Goal: Entertainment & Leisure: Consume media (video, audio)

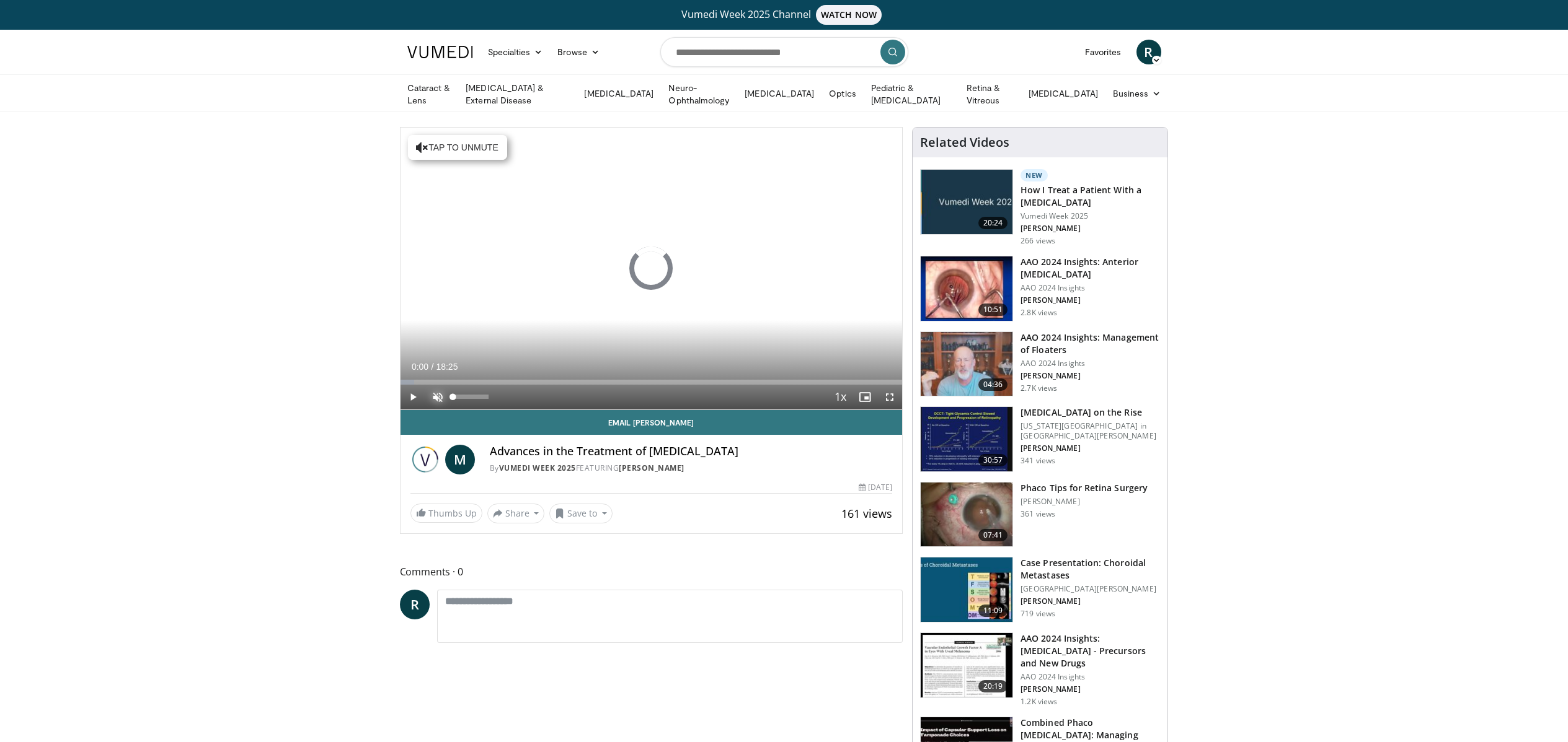
click at [441, 397] on span "Video Player" at bounding box center [438, 397] width 25 height 25
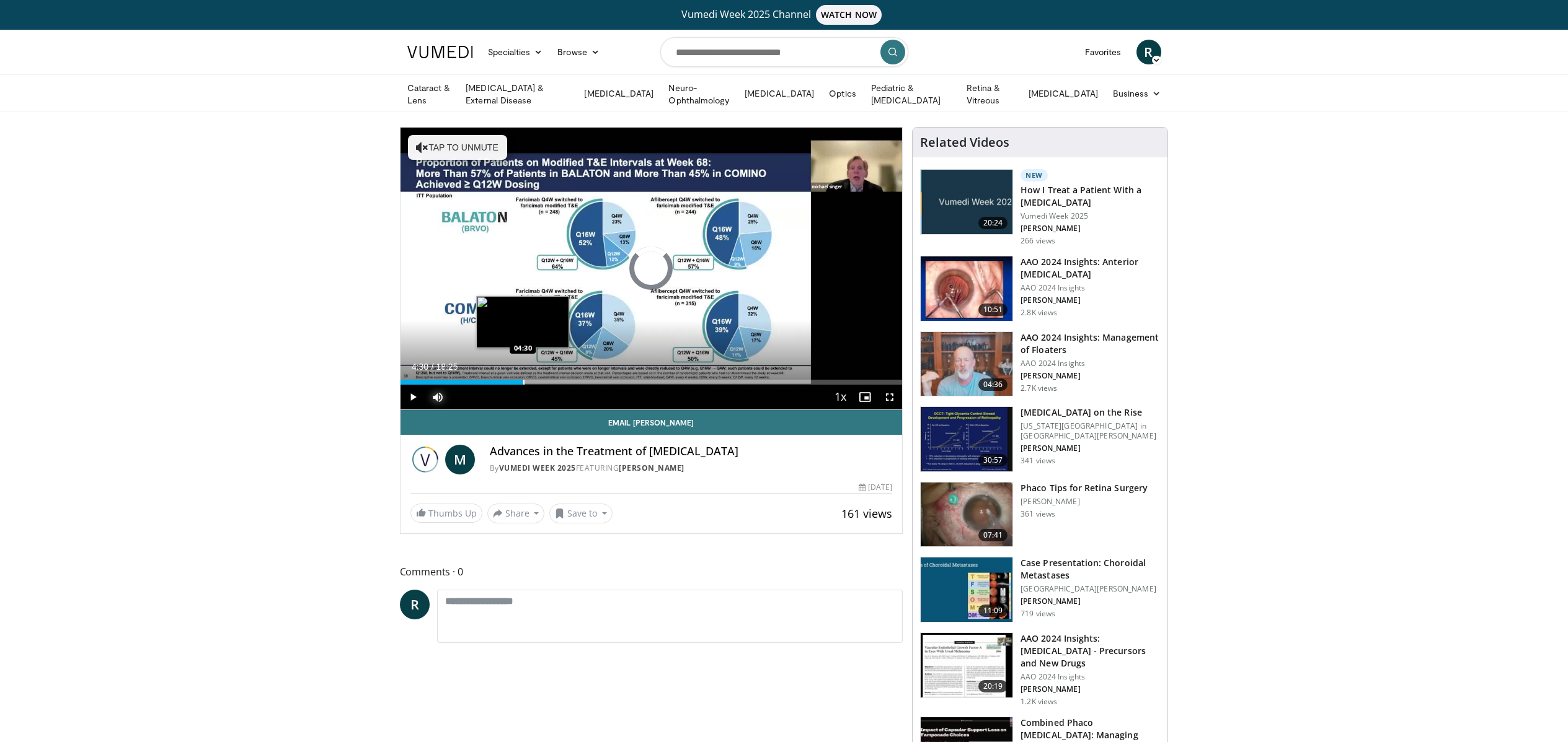
click at [523, 381] on div "Progress Bar" at bounding box center [523, 382] width 1 height 5
click at [516, 382] on div "Progress Bar" at bounding box center [516, 382] width 1 height 5
click at [893, 393] on span "Video Player" at bounding box center [890, 397] width 25 height 25
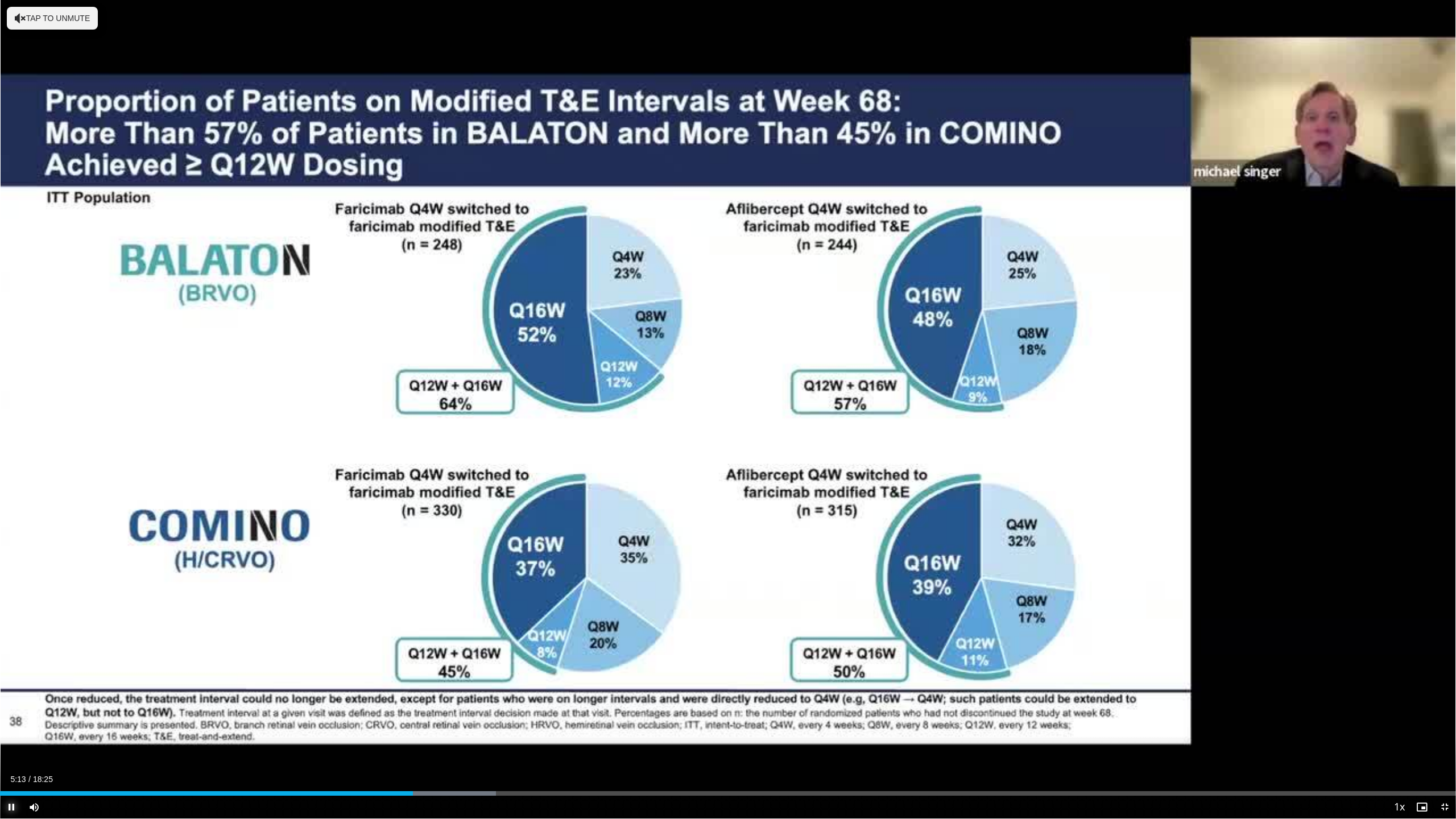
click at [13, 681] on span "Video Player" at bounding box center [11, 806] width 23 height 23
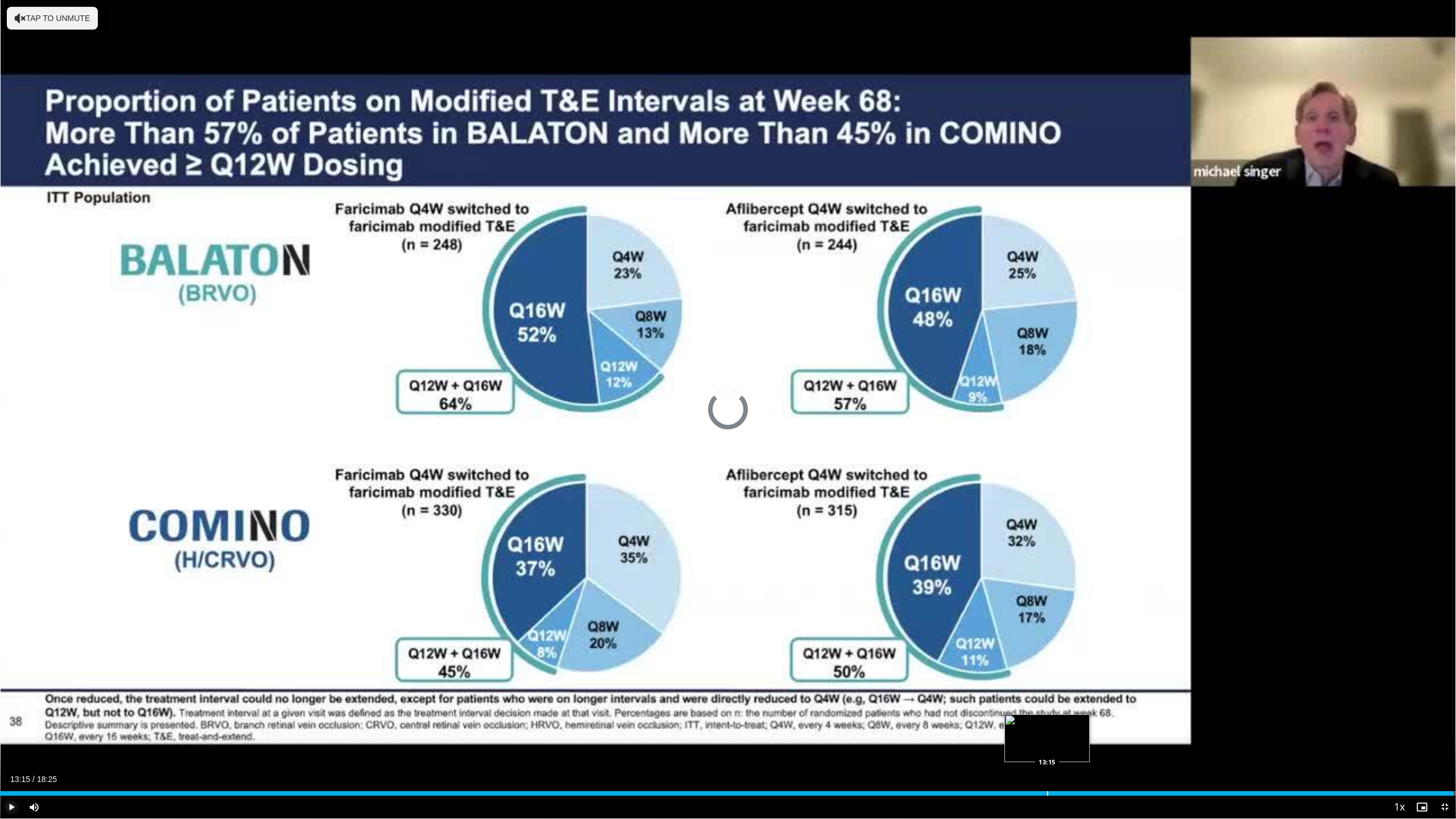
click at [1047, 681] on div "Progress Bar" at bounding box center [1047, 793] width 1 height 4
click at [1032, 681] on div "Progress Bar" at bounding box center [1032, 793] width 1 height 4
click at [1024, 681] on div "Progress Bar" at bounding box center [1024, 793] width 1 height 4
click at [1017, 681] on div "Loaded : 76.03% 12:53 12:53" at bounding box center [728, 793] width 1456 height 4
click at [998, 681] on div "Progress Bar" at bounding box center [998, 793] width 1 height 4
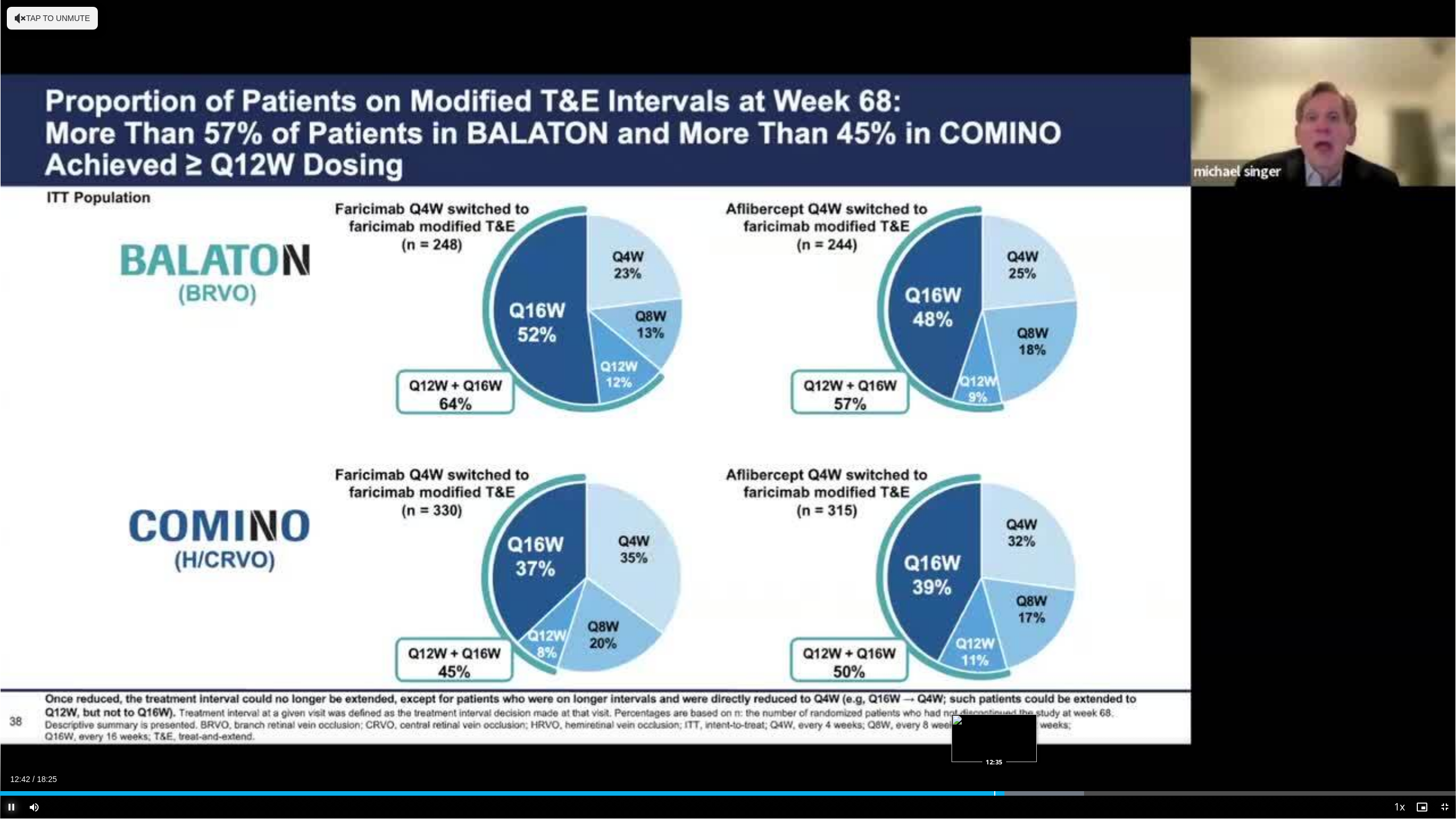
click at [994, 681] on div "Progress Bar" at bounding box center [994, 793] width 1 height 4
click at [988, 681] on div "Progress Bar" at bounding box center [988, 793] width 1 height 4
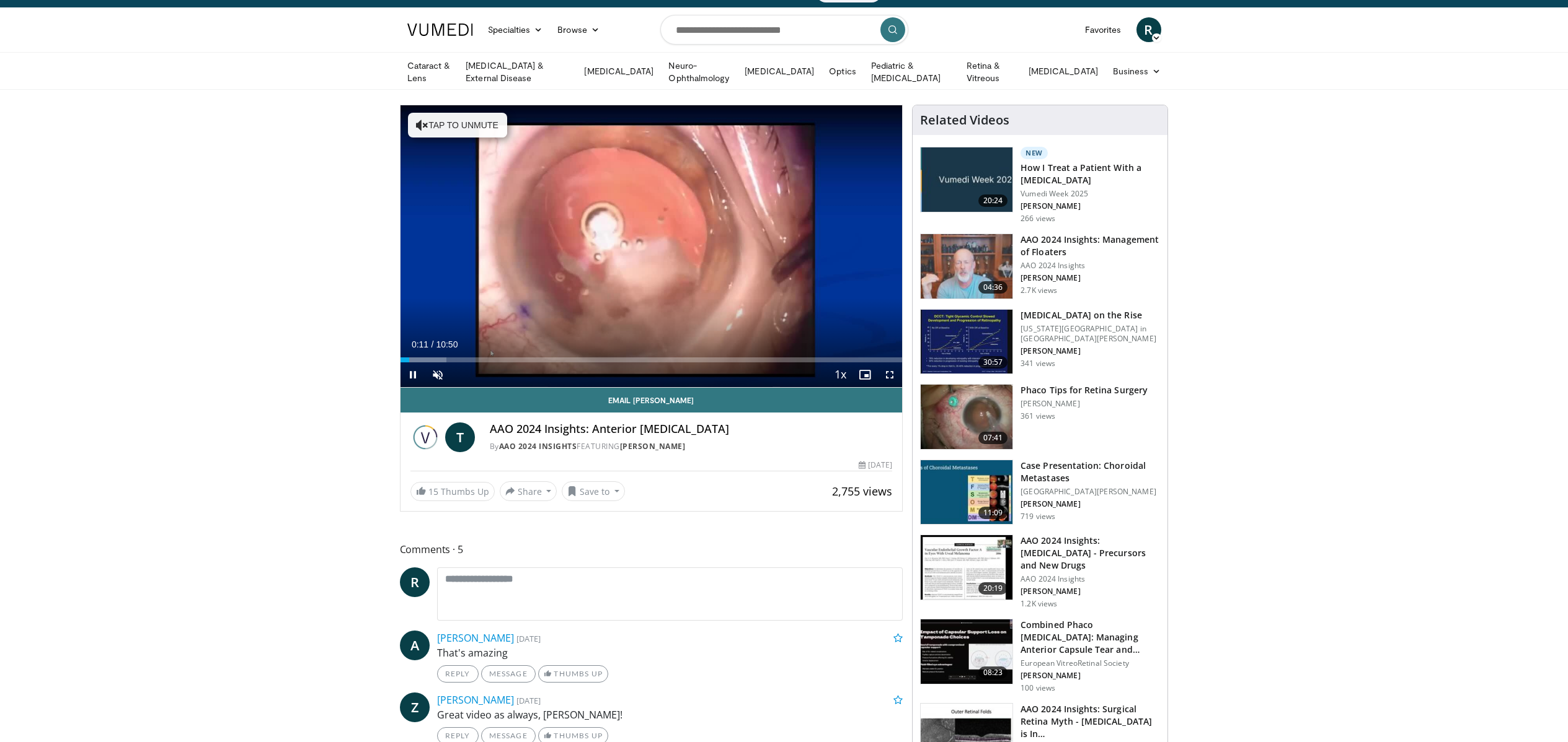
scroll to position [19, 0]
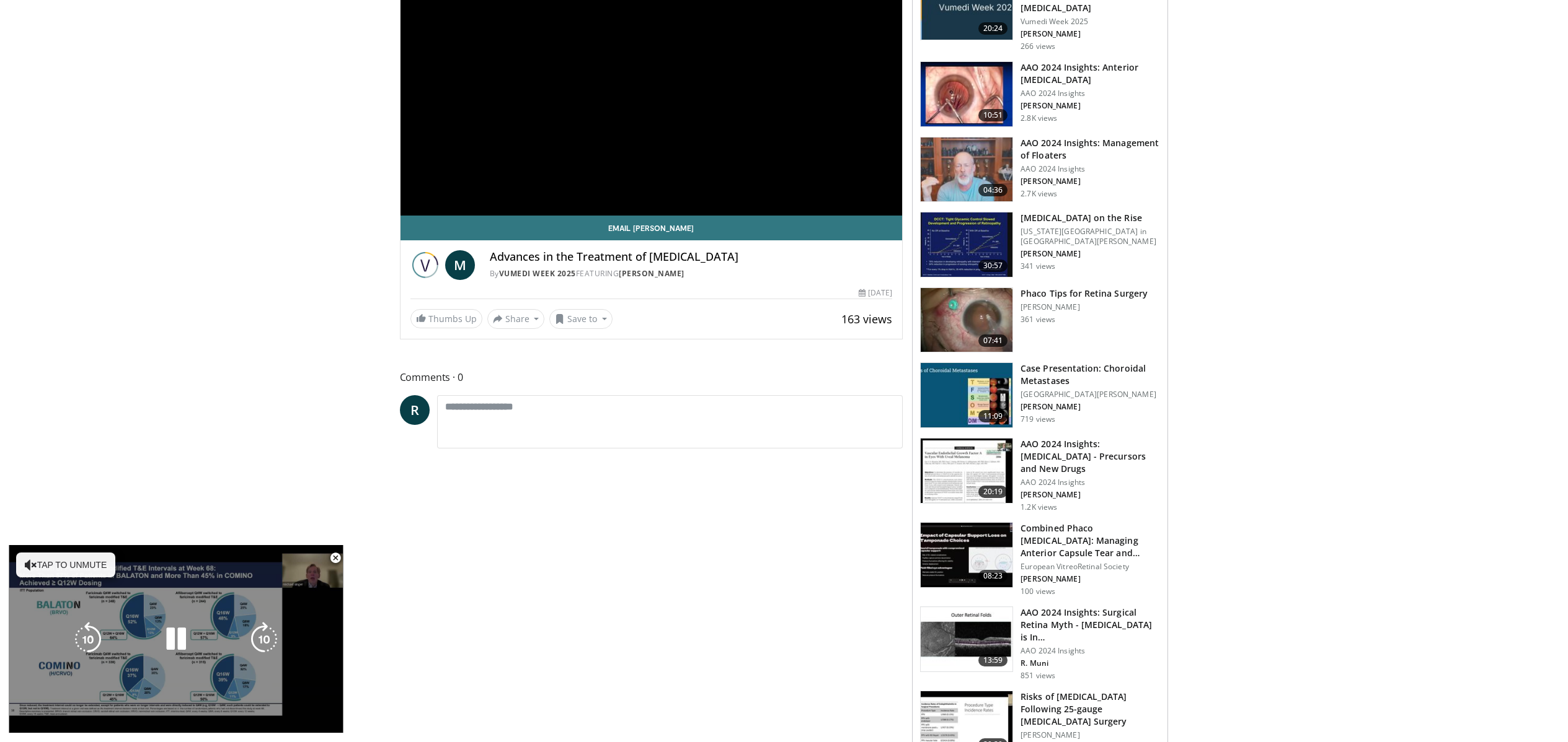
scroll to position [204, 0]
